Goal: Task Accomplishment & Management: Manage account settings

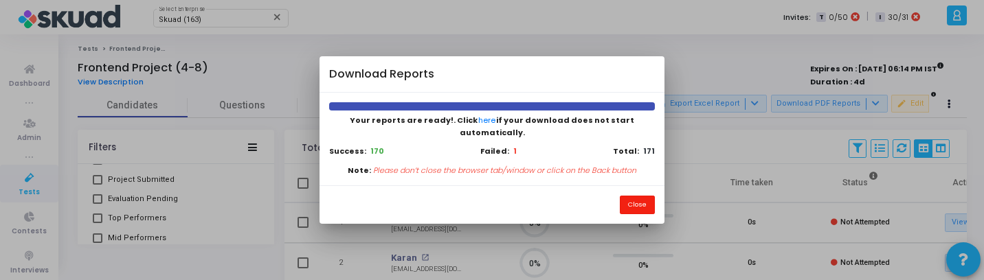
drag, startPoint x: 627, startPoint y: 202, endPoint x: 603, endPoint y: 202, distance: 24.0
click at [627, 202] on button "Close" at bounding box center [637, 205] width 35 height 19
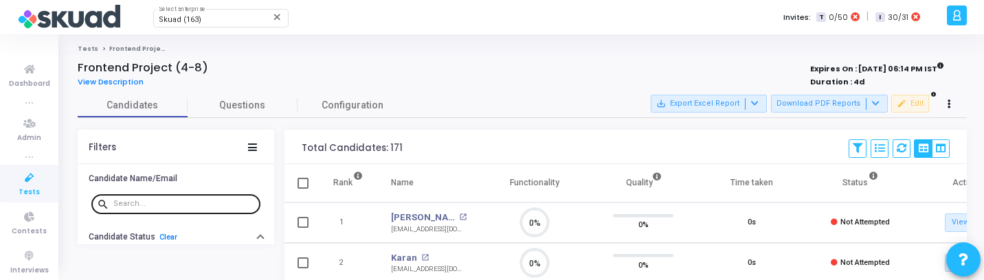
click at [151, 199] on div at bounding box center [184, 203] width 142 height 22
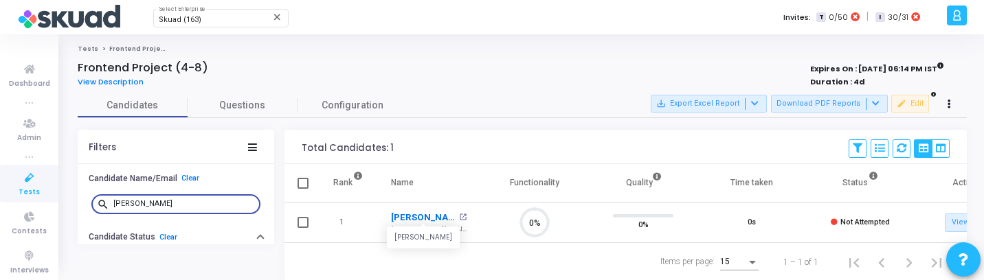
type input "[PERSON_NAME]"
click at [403, 218] on link "[PERSON_NAME]" at bounding box center [423, 218] width 65 height 14
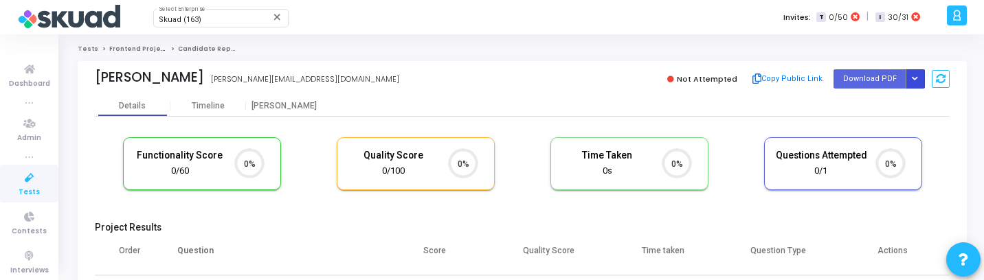
click at [913, 83] on button "Button group with nested dropdown" at bounding box center [914, 78] width 19 height 19
click at [891, 102] on button "Regenerate PDF" at bounding box center [871, 106] width 106 height 22
